Goal: Information Seeking & Learning: Learn about a topic

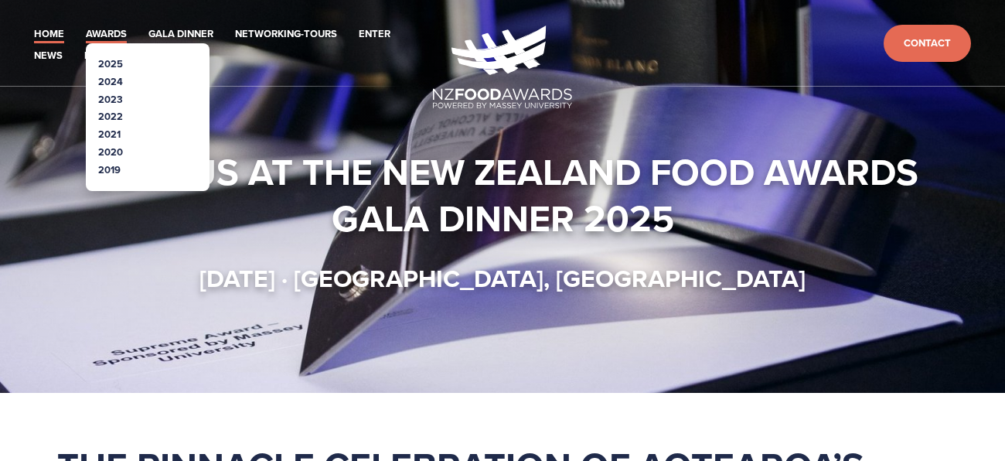
click at [114, 26] on link "Awards" at bounding box center [106, 35] width 41 height 18
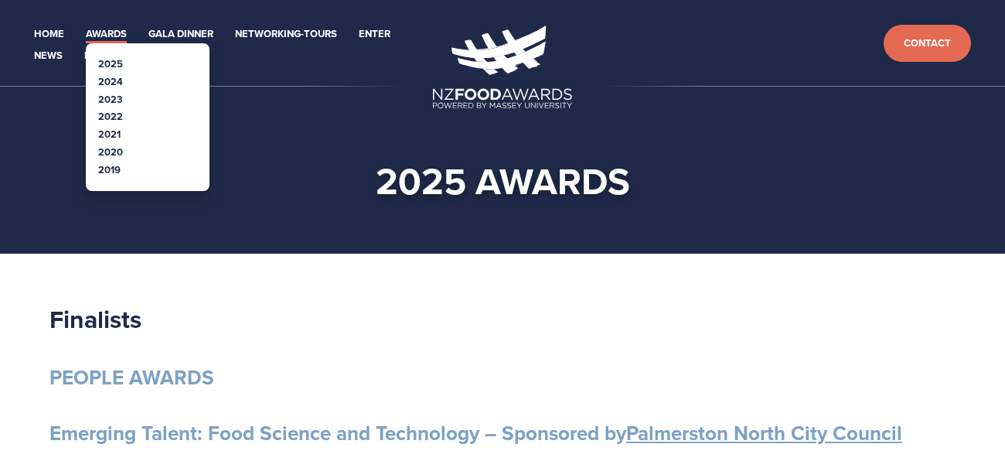
click at [116, 36] on link "Awards" at bounding box center [106, 35] width 41 height 18
click at [138, 91] on li "2023" at bounding box center [147, 100] width 99 height 18
click at [107, 33] on link "Awards" at bounding box center [106, 35] width 41 height 18
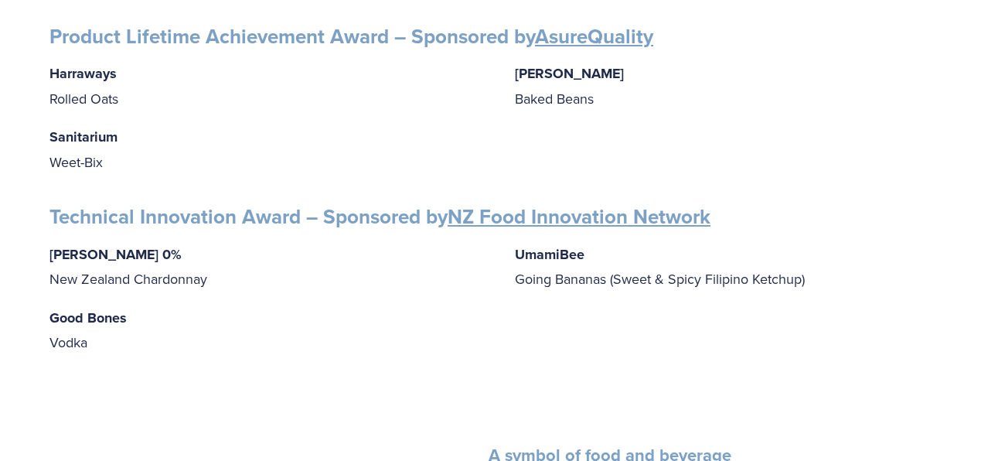
scroll to position [2530, 0]
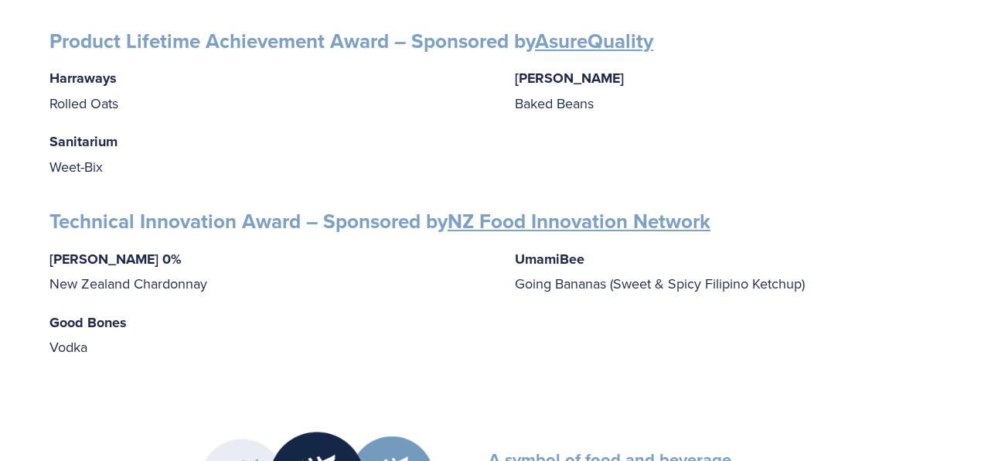
click at [694, 281] on p "UmamiBee Going Bananas (Sweet & Spicy Filipino Ketchup)" at bounding box center [735, 271] width 441 height 49
drag, startPoint x: 692, startPoint y: 281, endPoint x: 717, endPoint y: 273, distance: 26.2
click at [717, 273] on p "UmamiBee Going Bananas (Sweet & Spicy Filipino Ketchup)" at bounding box center [735, 271] width 441 height 49
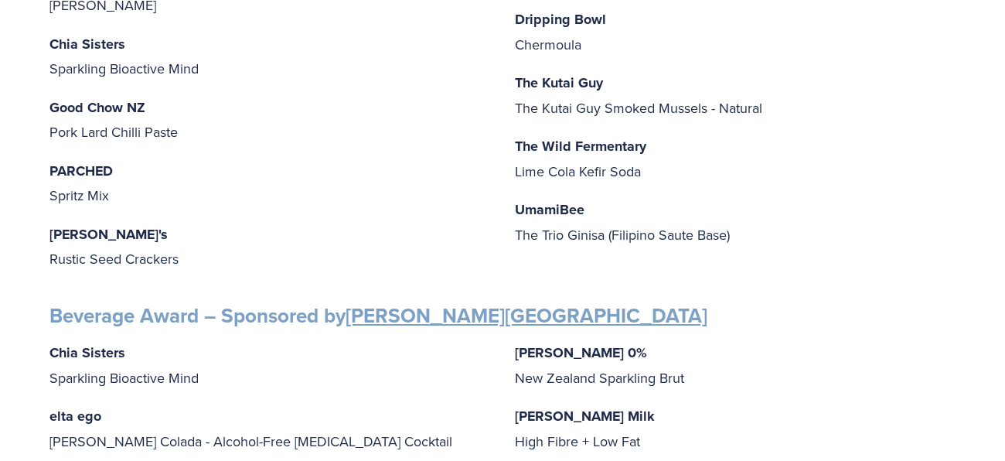
scroll to position [765, 0]
click at [640, 104] on p "The Kutai Guy The Kutai Guy Smoked Mussels - Natural" at bounding box center [735, 94] width 441 height 49
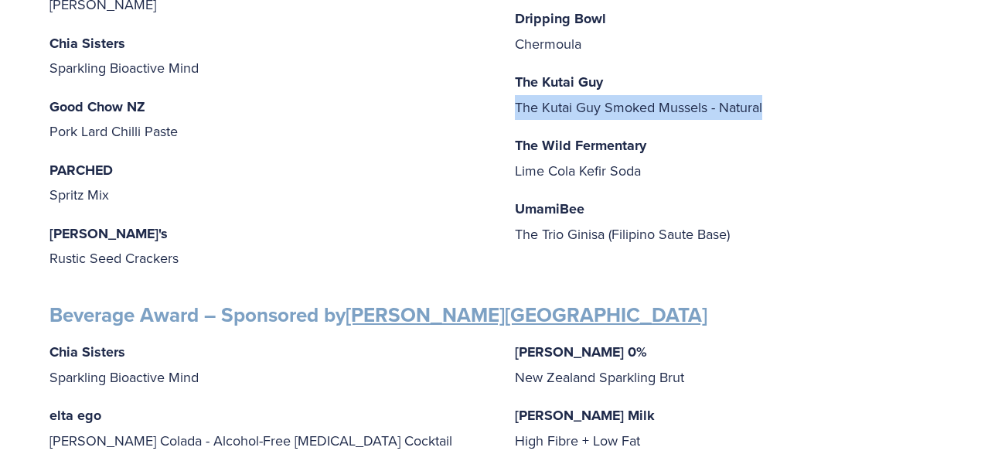
click at [640, 104] on p "The Kutai Guy The Kutai Guy Smoked Mussels - Natural" at bounding box center [735, 94] width 441 height 49
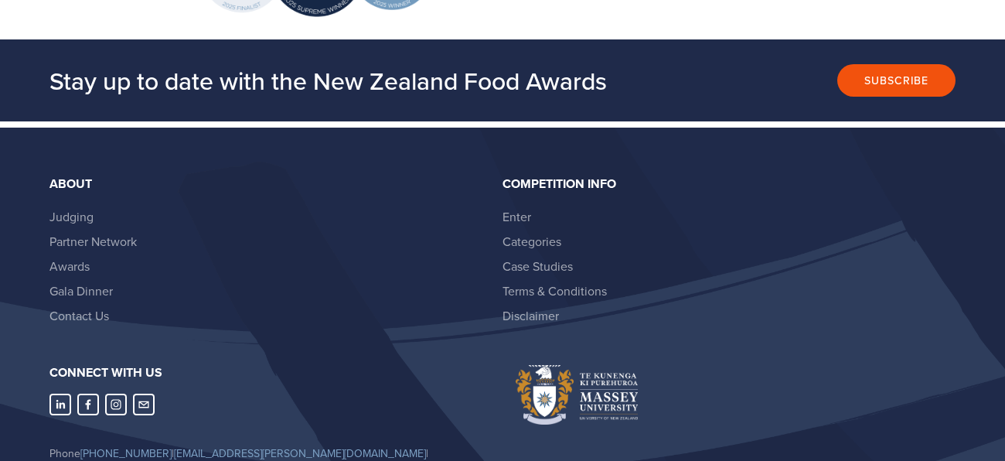
scroll to position [3151, 0]
